Goal: Task Accomplishment & Management: Manage account settings

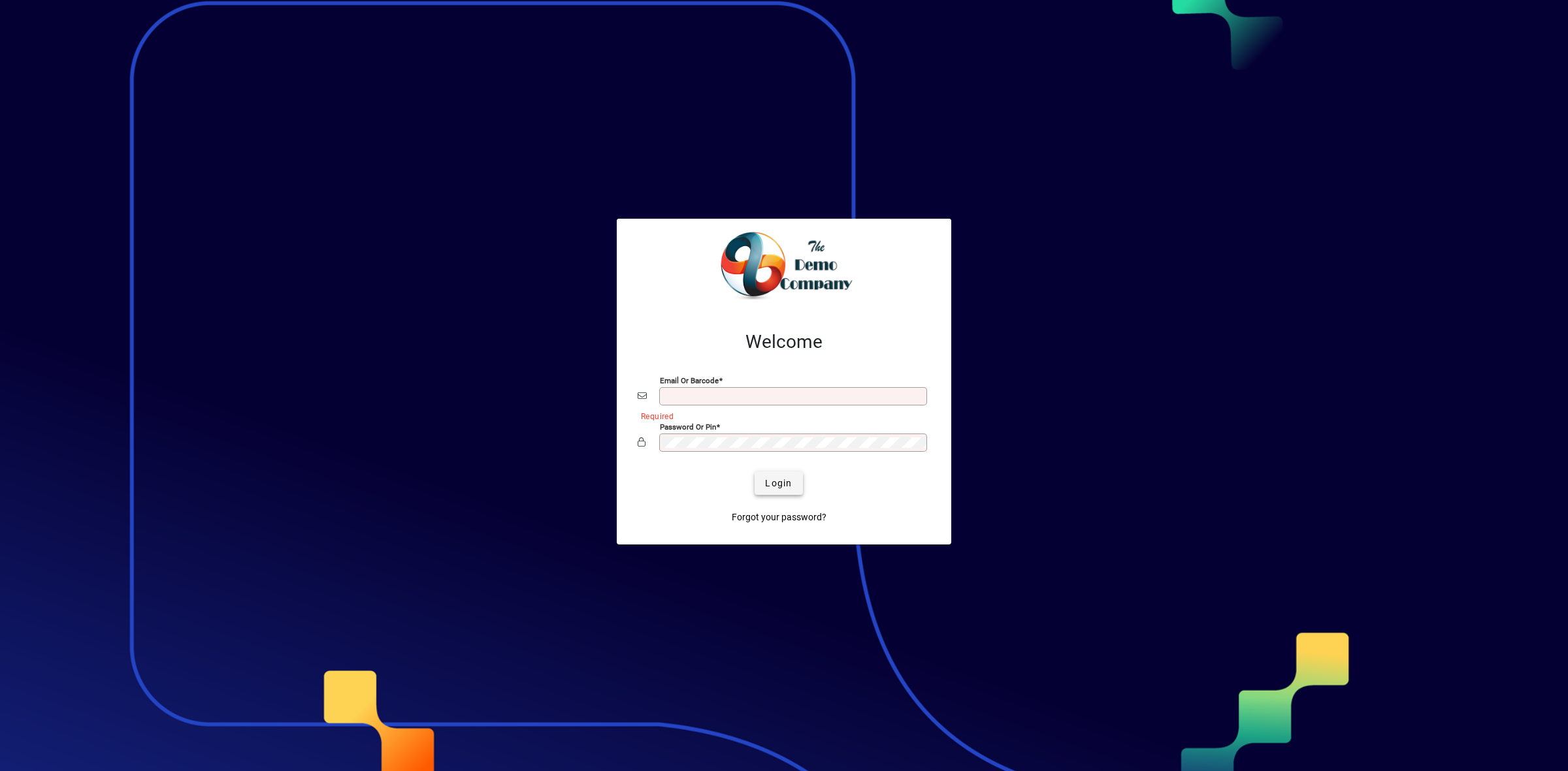
type input "**********"
click at [787, 490] on button "Login" at bounding box center [779, 483] width 48 height 24
